Goal: Task Accomplishment & Management: Use online tool/utility

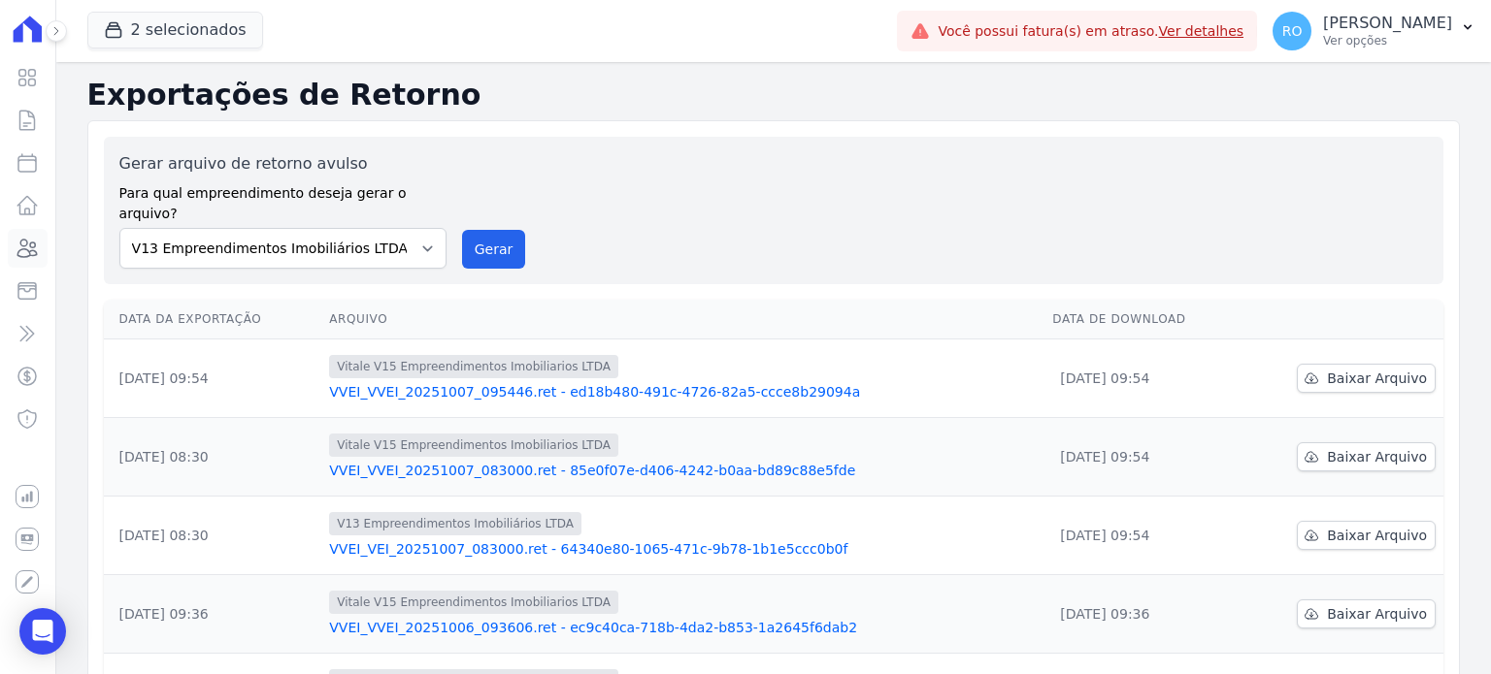
click at [34, 250] on icon at bounding box center [27, 248] width 19 height 17
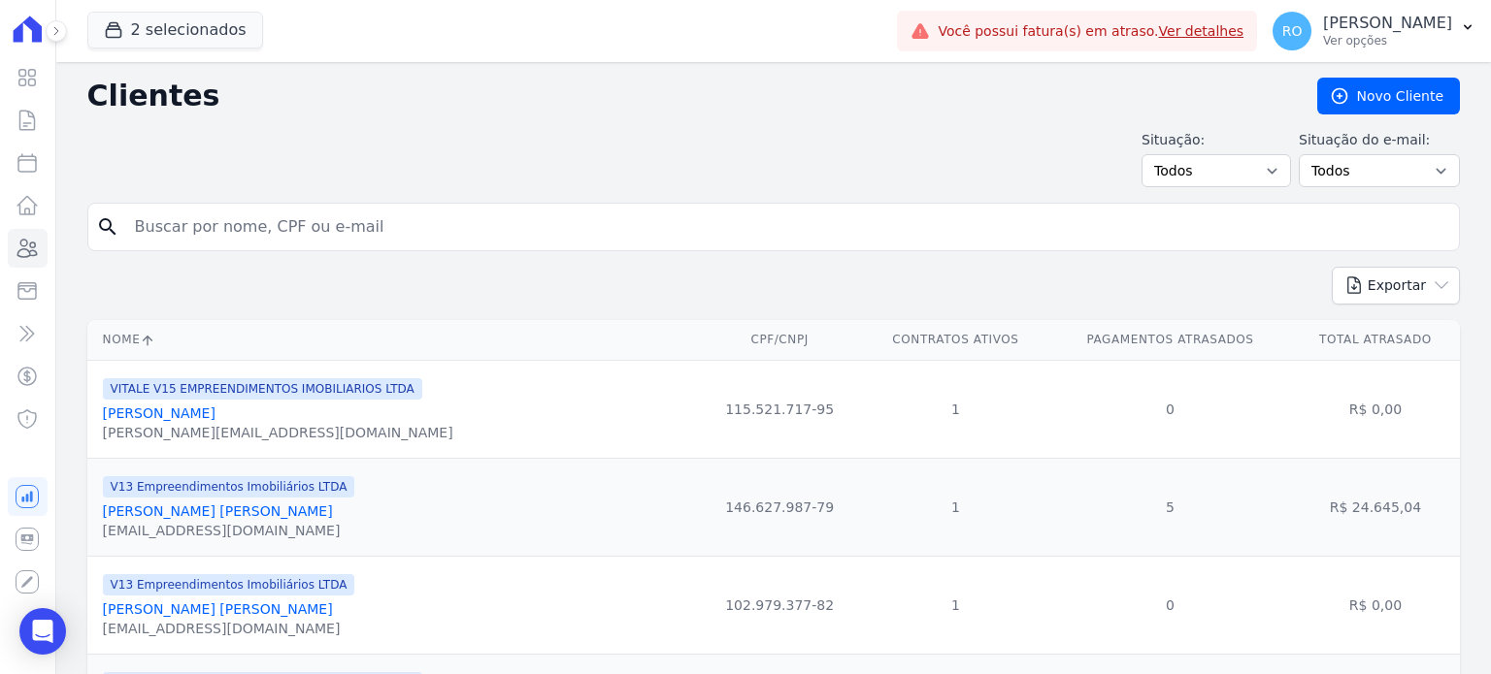
click at [231, 215] on input "search" at bounding box center [787, 227] width 1328 height 39
type input "[PERSON_NAME]"
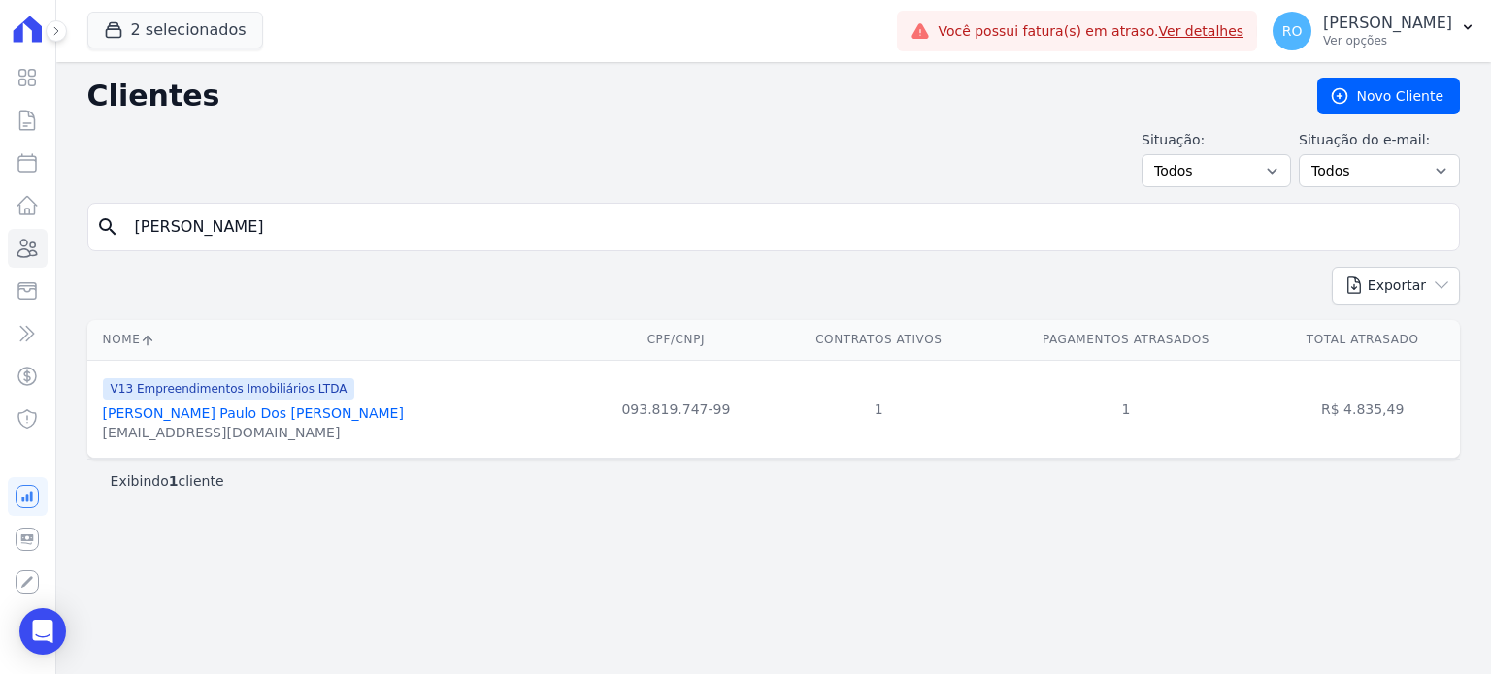
click at [209, 414] on link "[PERSON_NAME] Paulo Dos [PERSON_NAME]" at bounding box center [253, 414] width 301 height 16
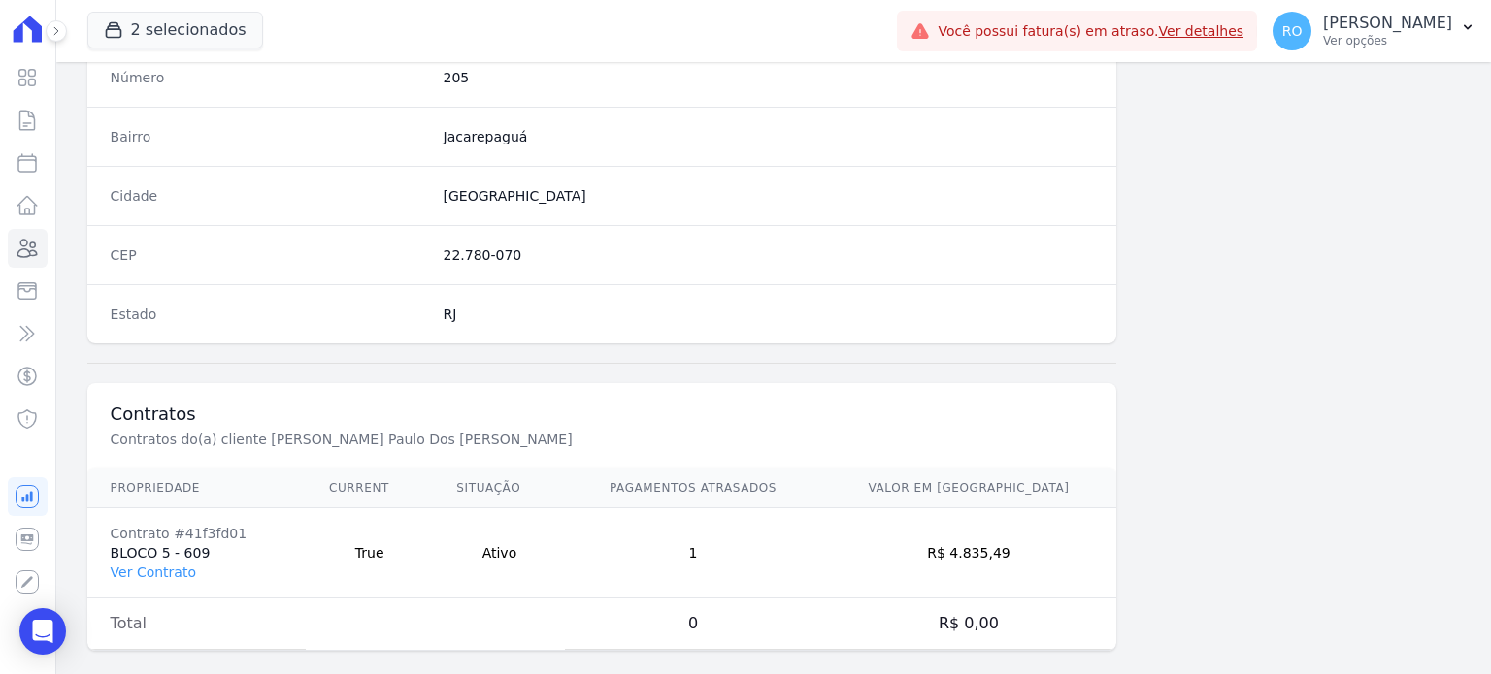
scroll to position [1134, 0]
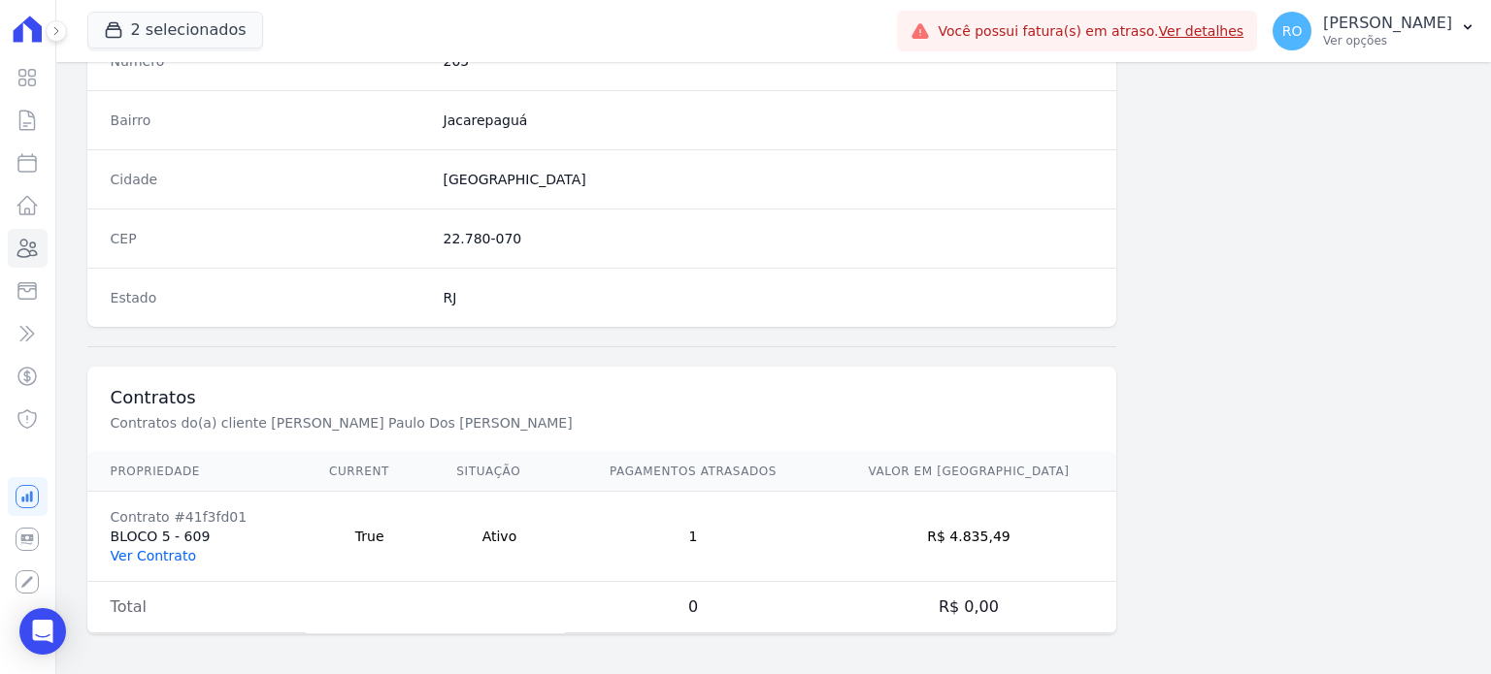
click at [163, 548] on link "Ver Contrato" at bounding box center [153, 556] width 85 height 16
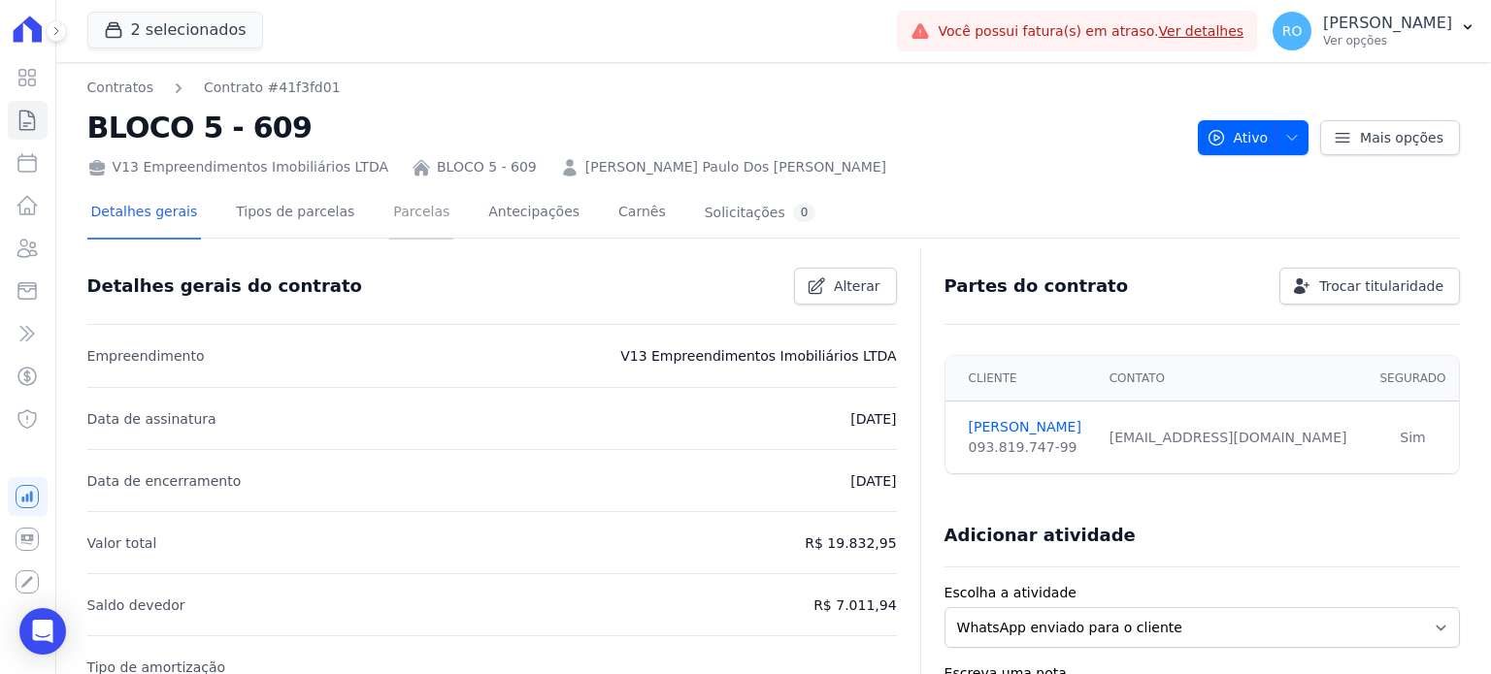
click at [389, 207] on link "Parcelas" at bounding box center [421, 213] width 64 height 51
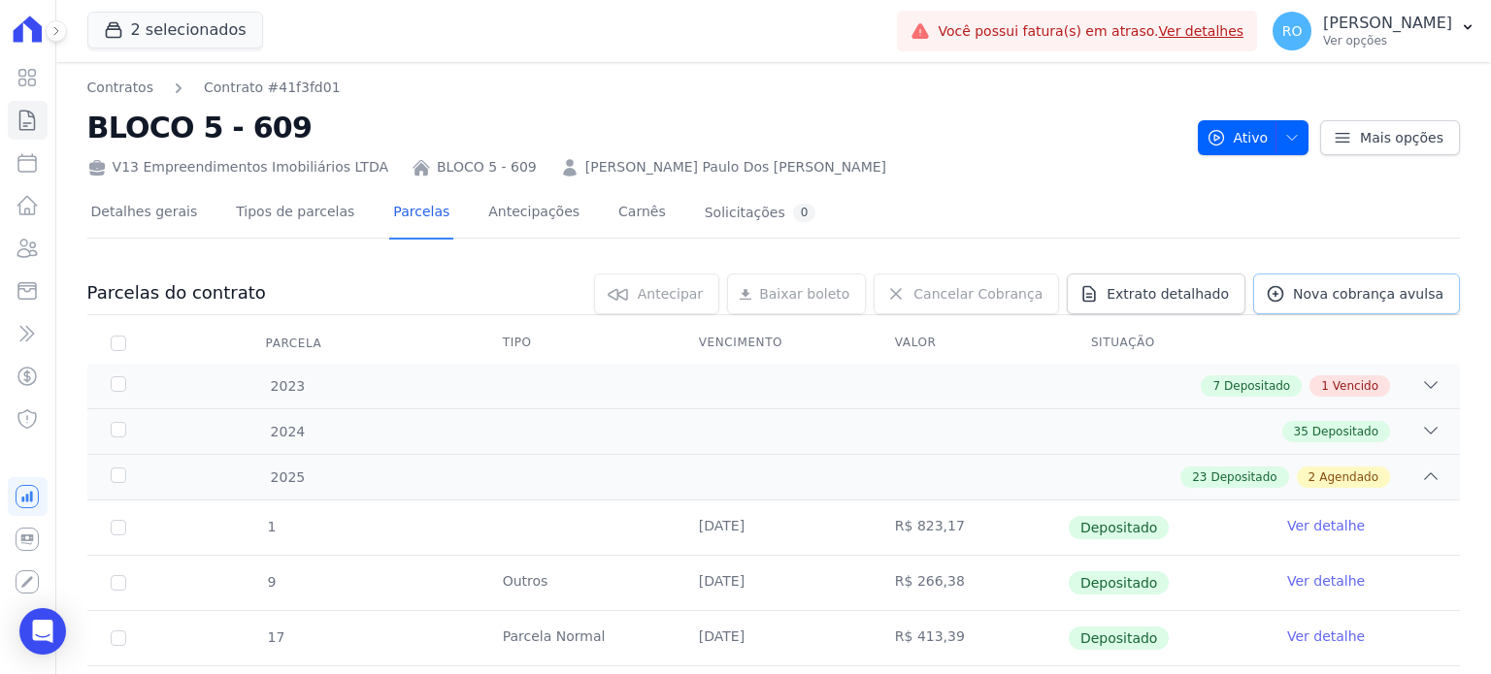
click at [1272, 305] on link "Nova cobrança avulsa" at bounding box center [1356, 294] width 207 height 41
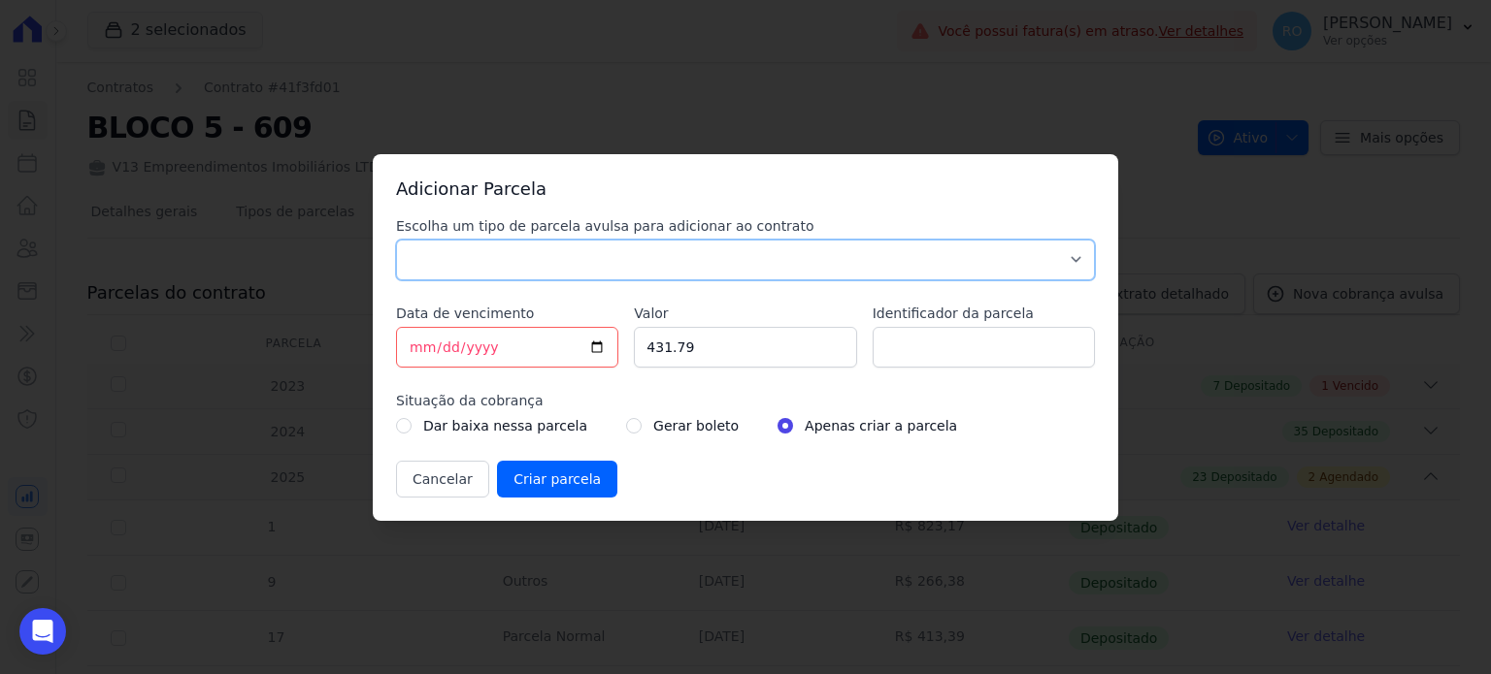
click at [494, 261] on select "Parcela Normal Sinal Caução Intercalada Chaves Pré Chaves Pós Chaves Taxas Quit…" at bounding box center [745, 260] width 699 height 41
select select "others"
click at [396, 240] on select "Parcela Normal Sinal Caução Intercalada Chaves Pré Chaves Pós Chaves Taxas Quit…" at bounding box center [745, 260] width 699 height 41
click at [594, 348] on input "[DATE]" at bounding box center [507, 347] width 222 height 41
type input "[DATE]"
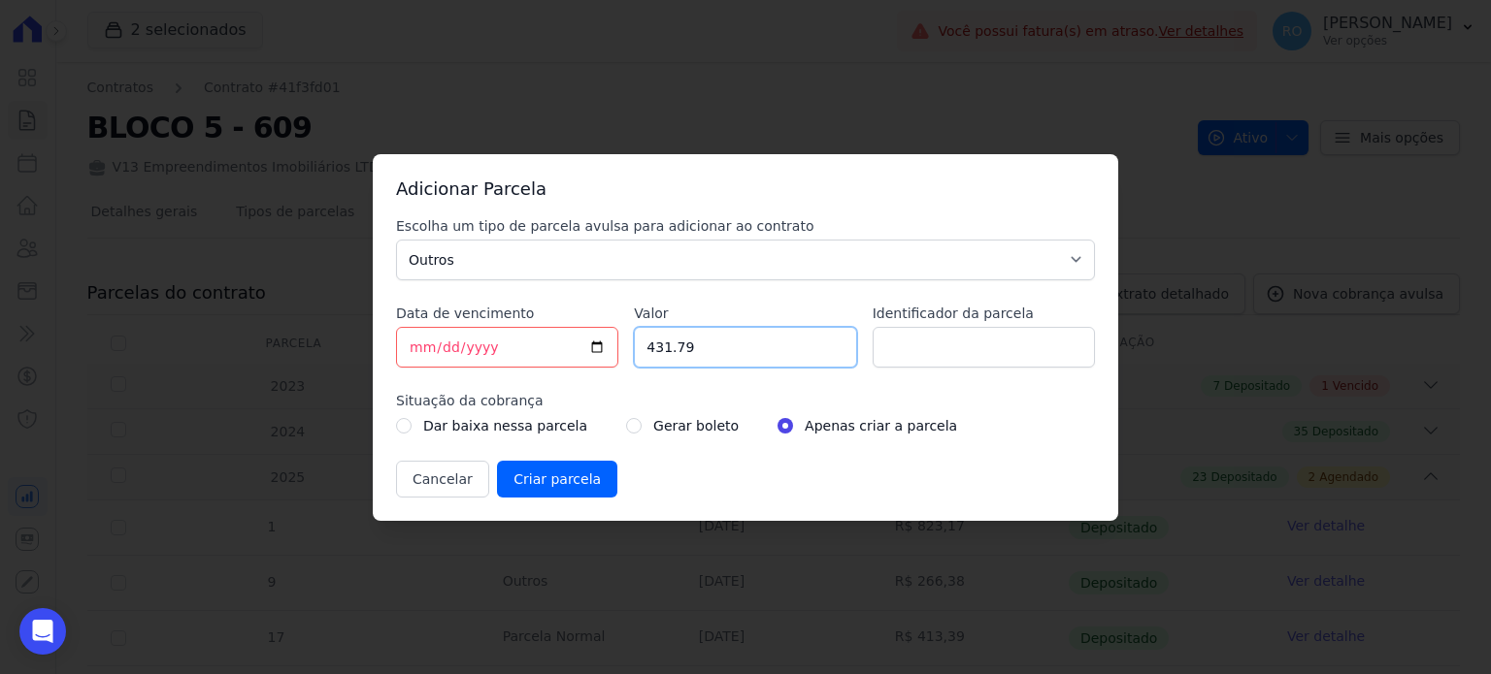
click at [694, 358] on input "431.79" at bounding box center [745, 347] width 222 height 41
drag, startPoint x: 706, startPoint y: 350, endPoint x: 599, endPoint y: 350, distance: 107.7
click at [599, 350] on div "Escolha um tipo de parcela avulsa para adicionar ao contrato Parcela Normal Sin…" at bounding box center [745, 356] width 699 height 281
type input "2604.04"
type input "b"
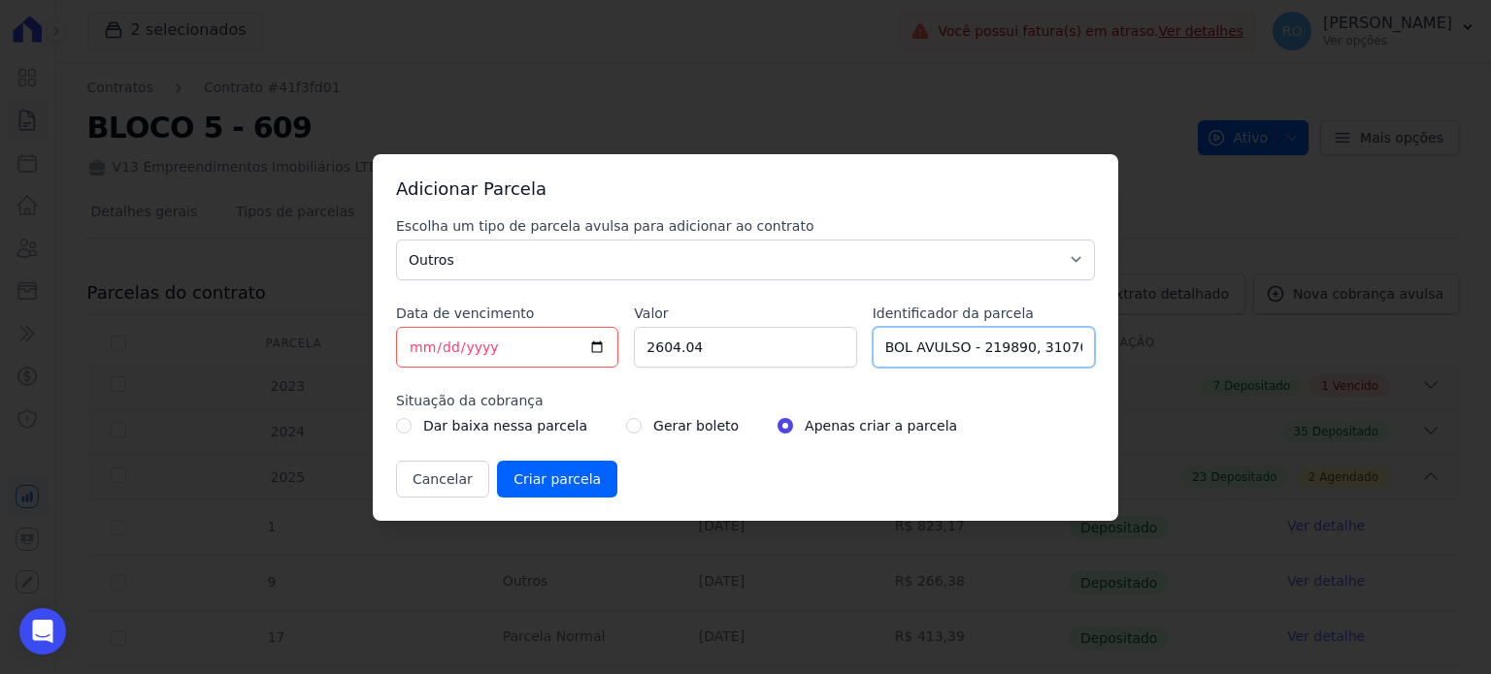
type input "BOL AVULSO - 219890, 310704"
click at [626, 420] on input "radio" at bounding box center [634, 426] width 16 height 16
radio input "true"
click at [567, 463] on input "Criar parcela" at bounding box center [557, 479] width 120 height 37
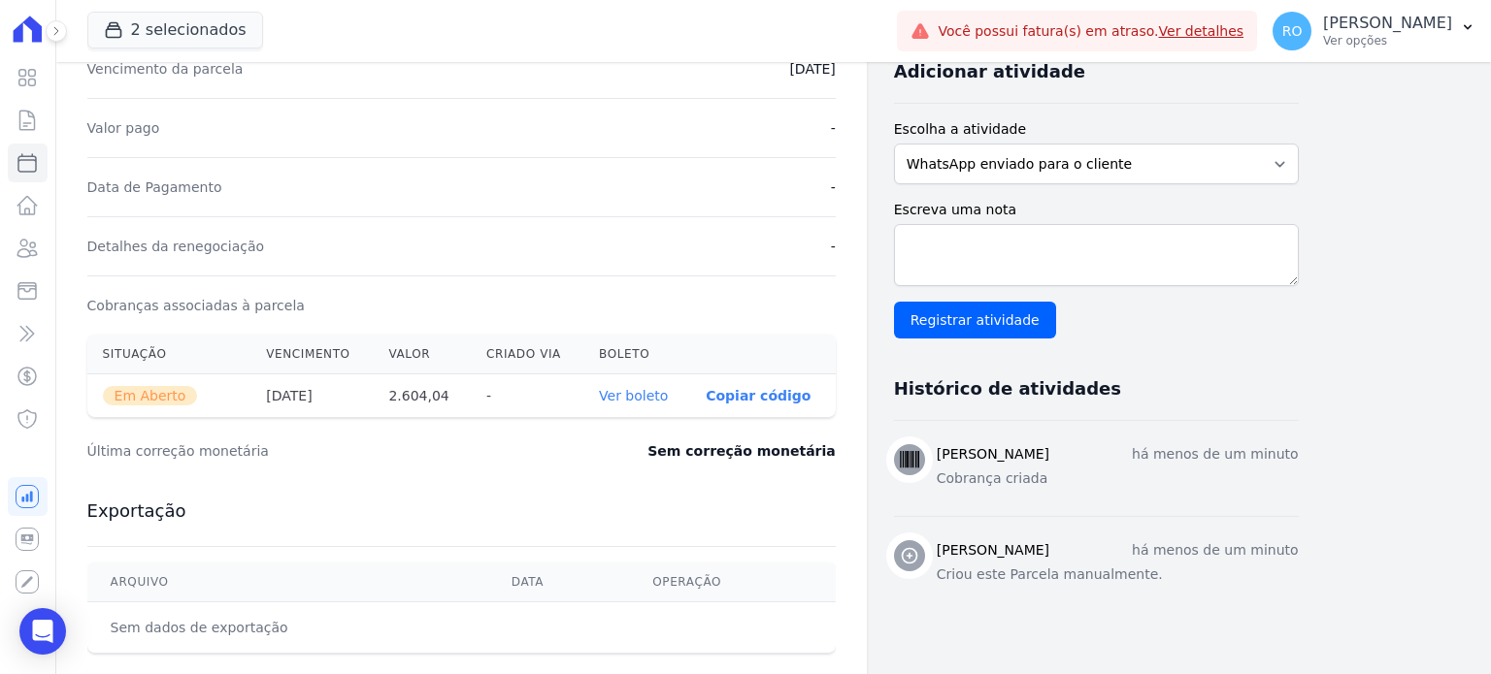
scroll to position [485, 0]
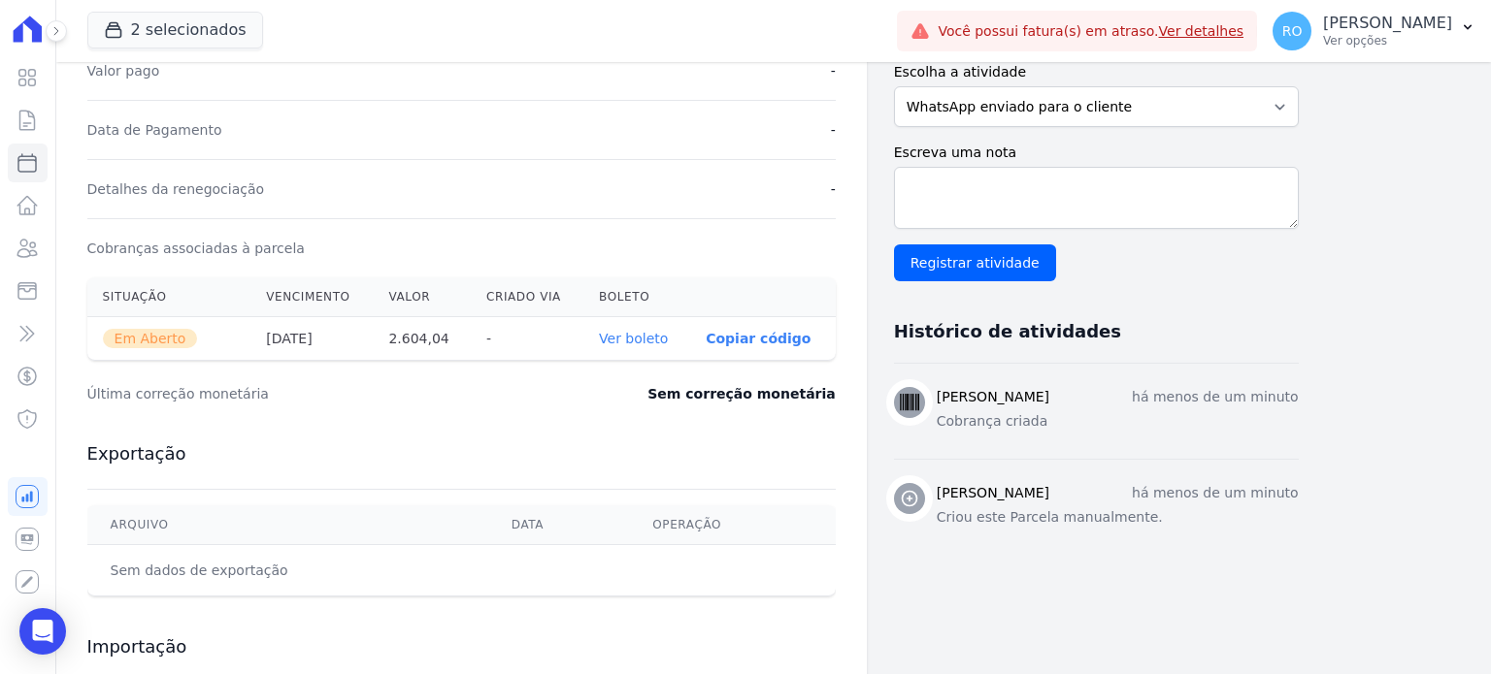
click at [635, 340] on link "Ver boleto" at bounding box center [633, 339] width 69 height 16
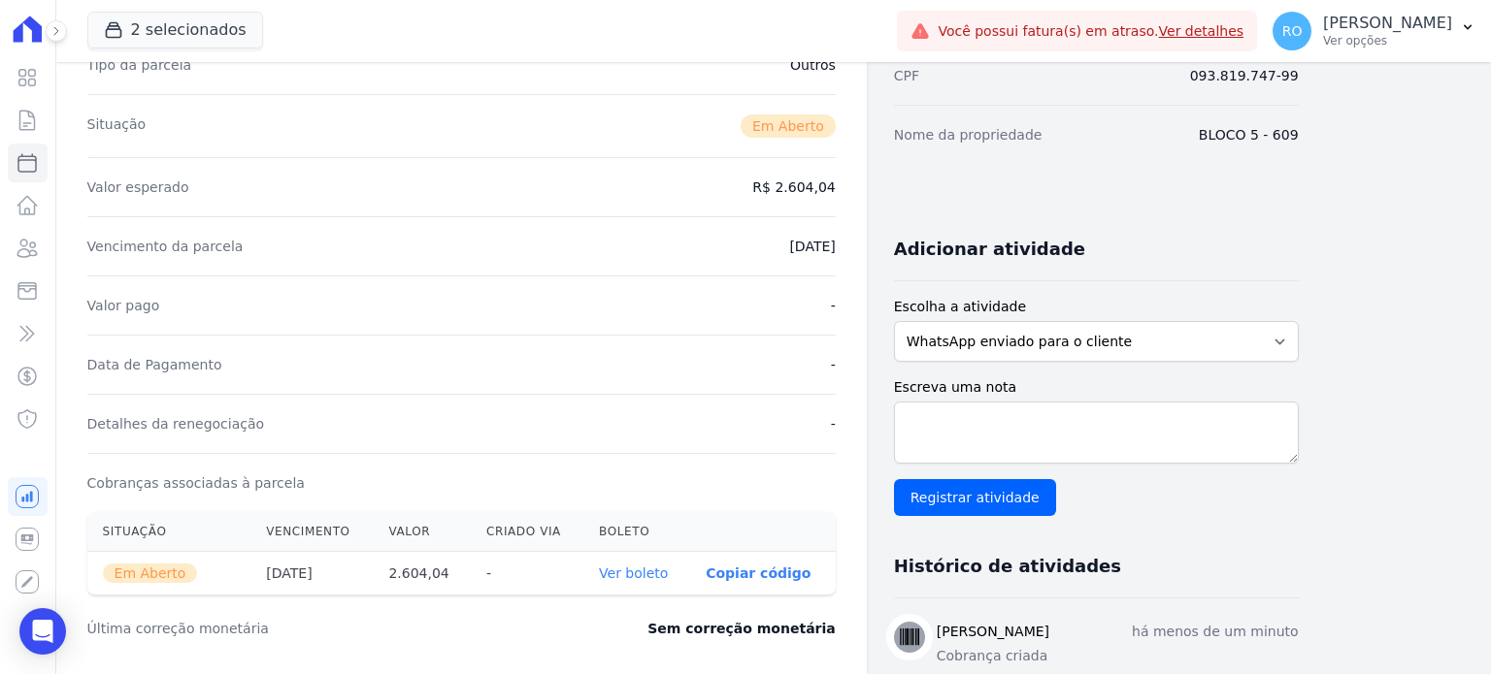
scroll to position [291, 0]
